Goal: Task Accomplishment & Management: Manage account settings

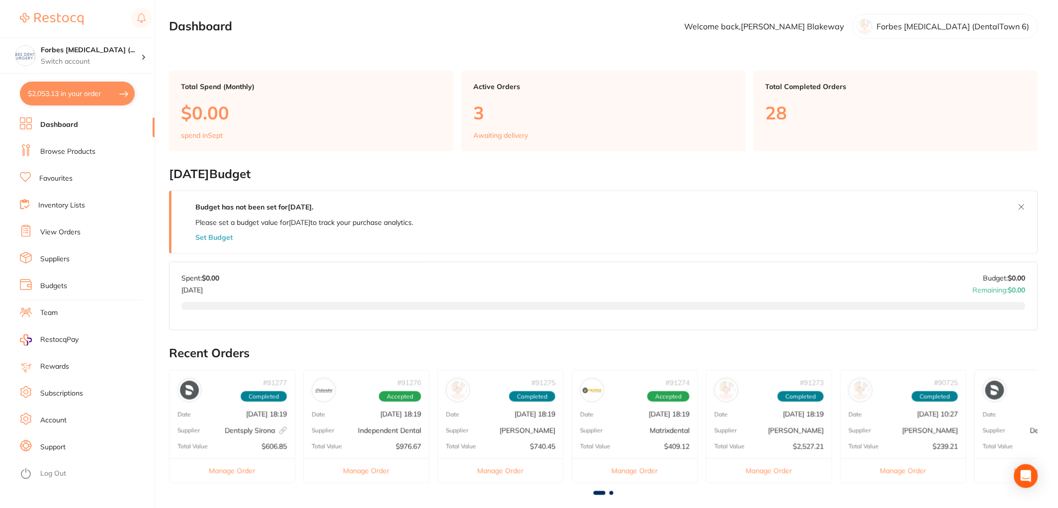
click at [77, 93] on button "$2,053.13 in your order" at bounding box center [77, 94] width 115 height 24
checkbox input "true"
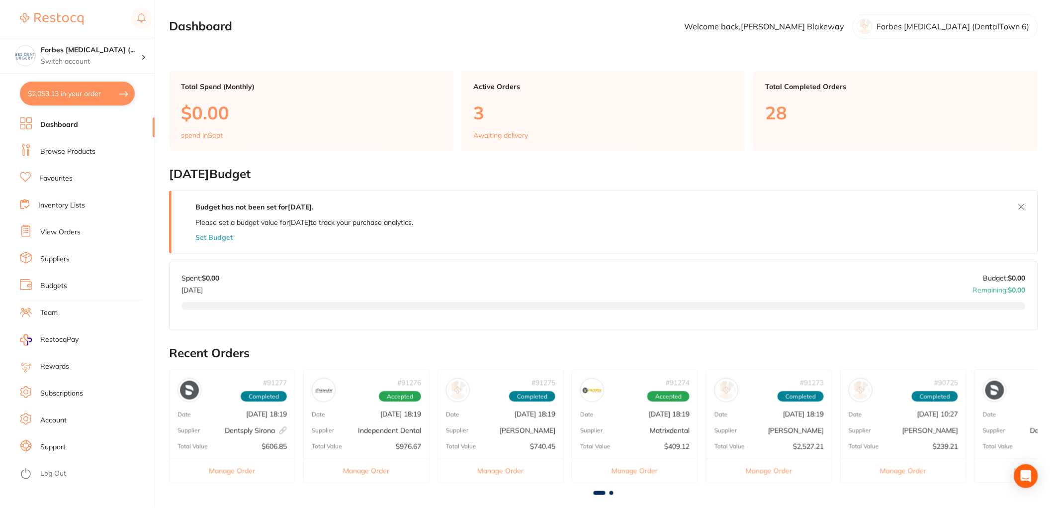
checkbox input "true"
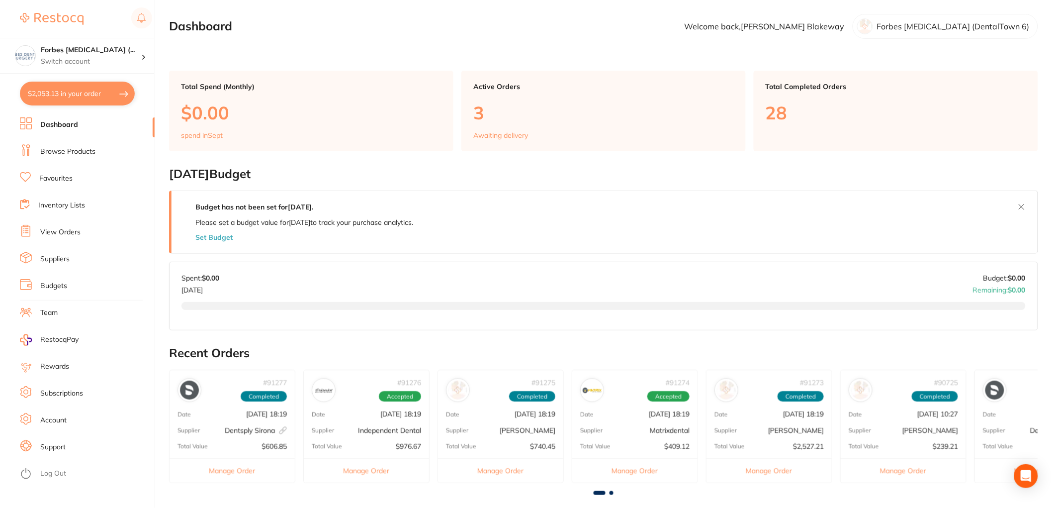
checkbox input "true"
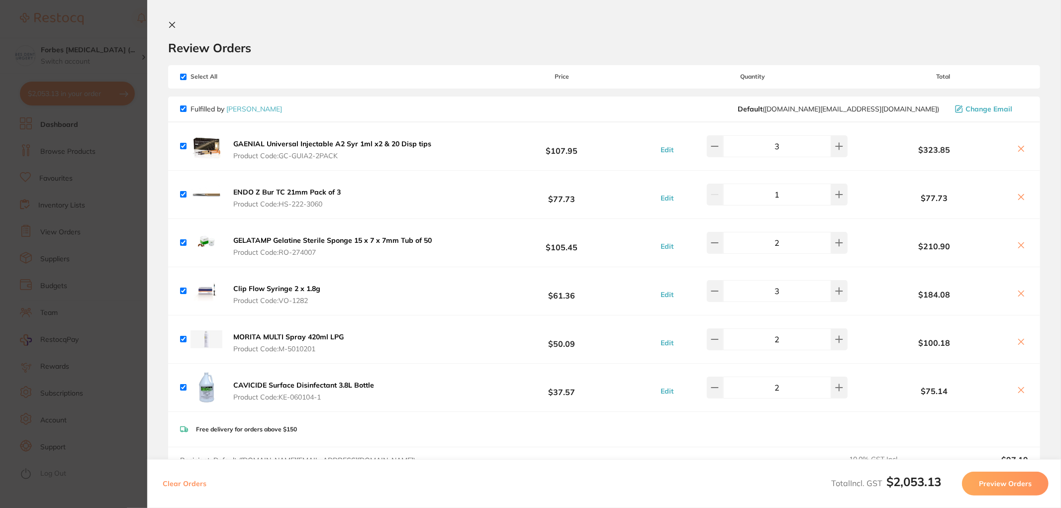
click at [144, 146] on section "Update RRP Set your pre negotiated price for this item. Item Agreed RRP (excl. …" at bounding box center [530, 254] width 1061 height 508
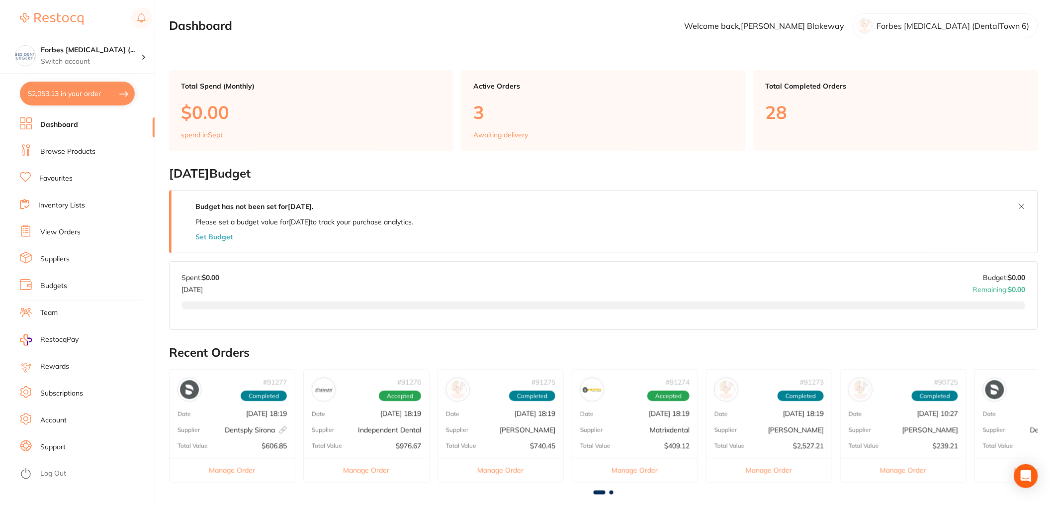
click at [55, 284] on link "Budgets" at bounding box center [53, 286] width 27 height 10
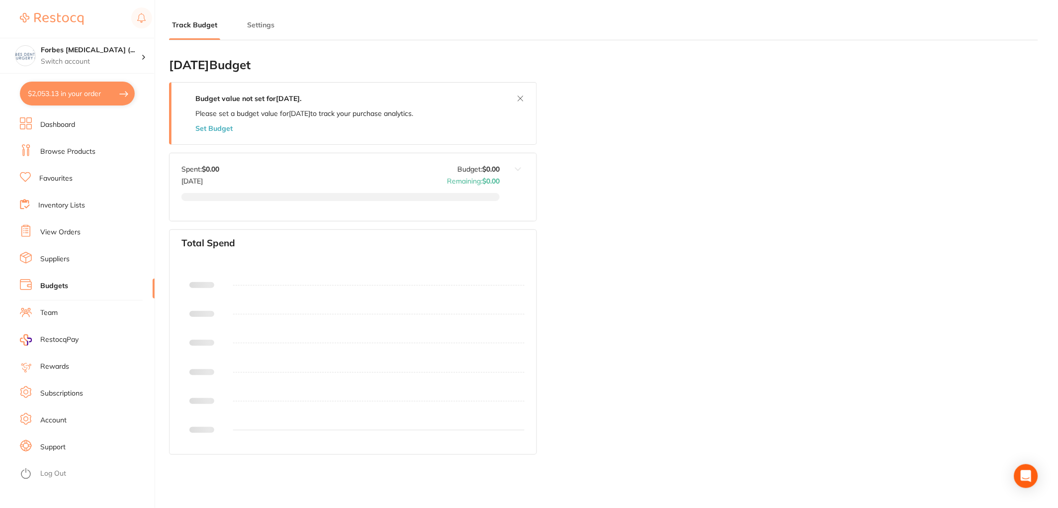
type input "8.0"
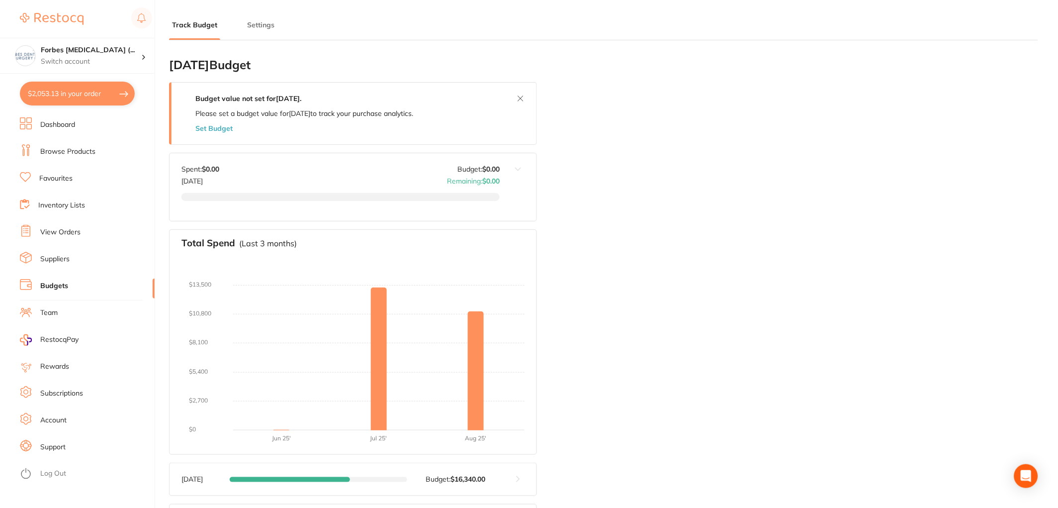
click at [85, 95] on button "$2,053.13 in your order" at bounding box center [77, 94] width 115 height 24
